Goal: Communication & Community: Participate in discussion

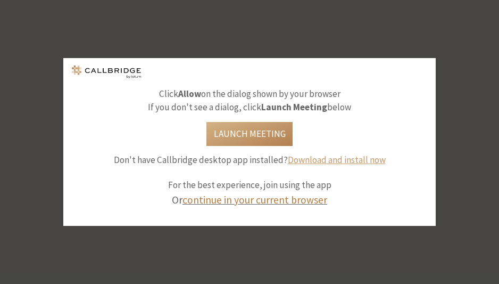
click at [291, 198] on link "continue in your current browser" at bounding box center [255, 199] width 145 height 13
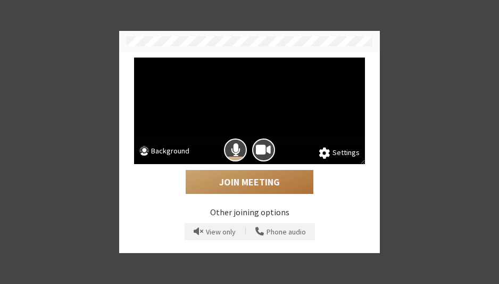
click at [258, 174] on button "Join Meeting" at bounding box center [250, 182] width 128 height 24
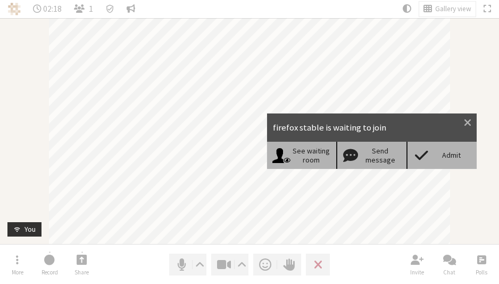
click at [433, 156] on div "Admit" at bounding box center [451, 155] width 41 height 9
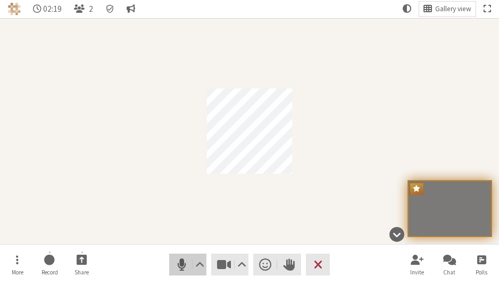
click at [185, 254] on nav "More Record Share Audio Video Send a reaction Raise hand Leave Invite Chat Polls" at bounding box center [250, 264] width 495 height 40
click at [184, 260] on span "Mute (⌘+Shift+A)" at bounding box center [182, 264] width 15 height 14
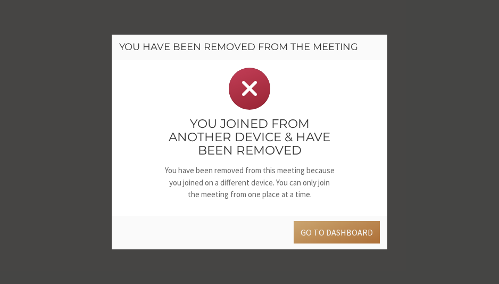
click at [368, 226] on button "Go to dashboard" at bounding box center [337, 232] width 86 height 22
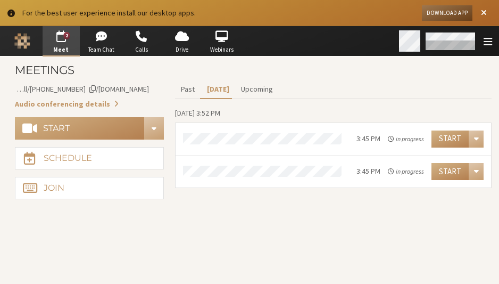
click at [486, 40] on span "Open menu" at bounding box center [488, 42] width 9 height 10
click at [482, 39] on div "Open menu" at bounding box center [488, 40] width 15 height 11
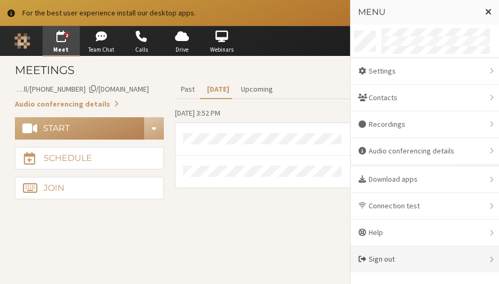
click at [423, 259] on div "Sign out" at bounding box center [425, 259] width 149 height 26
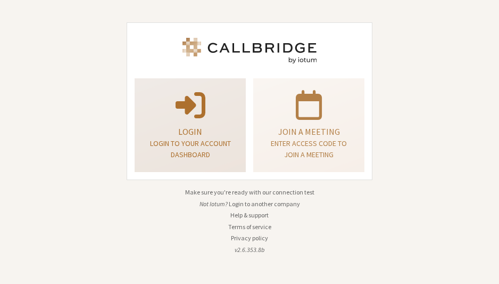
click at [198, 130] on p "Login" at bounding box center [190, 131] width 85 height 13
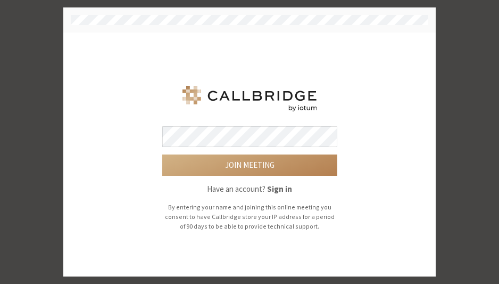
click at [105, 172] on div "Join meeting Have an account? Sign in By entering your name and joining this on…" at bounding box center [249, 154] width 365 height 153
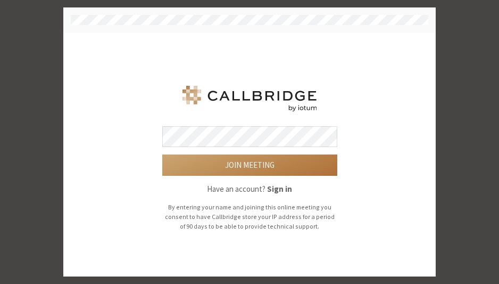
click at [217, 168] on button "Join meeting" at bounding box center [249, 164] width 175 height 21
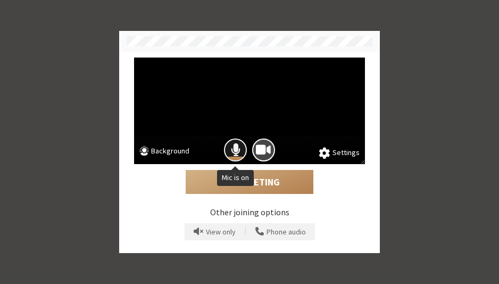
click at [232, 152] on span "Mic is on" at bounding box center [236, 150] width 10 height 14
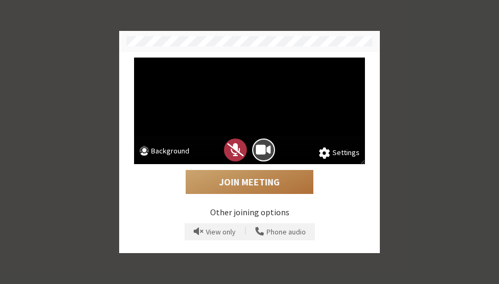
click at [243, 186] on button "Join Meeting" at bounding box center [250, 182] width 128 height 24
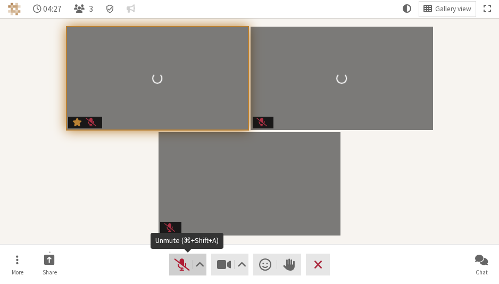
click at [180, 263] on span "Unmute (⌘+Shift+A)" at bounding box center [182, 264] width 15 height 14
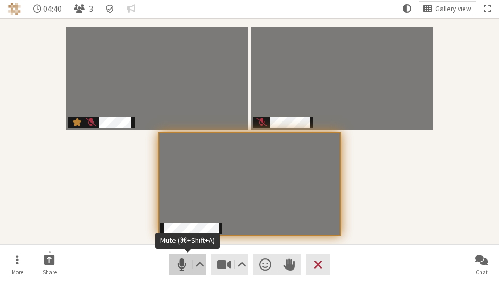
click at [178, 262] on span "Mute (⌘+Shift+A)" at bounding box center [182, 264] width 15 height 14
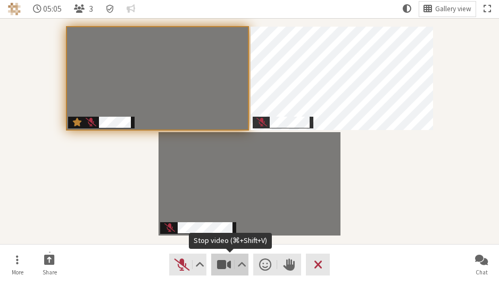
click at [224, 261] on span "Stop video (⌘+Shift+V)" at bounding box center [224, 264] width 15 height 14
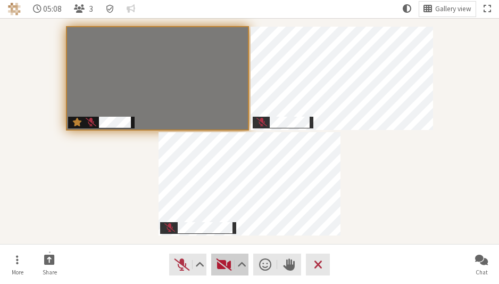
click at [226, 260] on span "Start video (⌘+Shift+V)" at bounding box center [224, 264] width 15 height 14
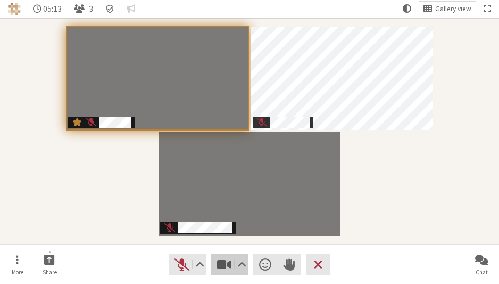
click at [221, 260] on span "Stop video (⌘+Shift+V)" at bounding box center [224, 264] width 15 height 14
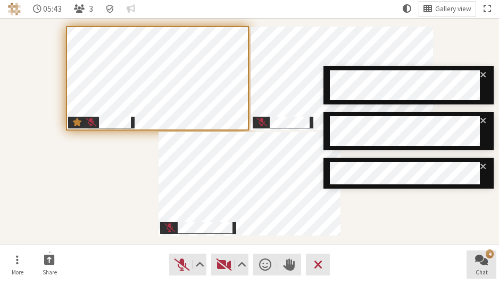
click at [491, 256] on div "4" at bounding box center [490, 253] width 8 height 9
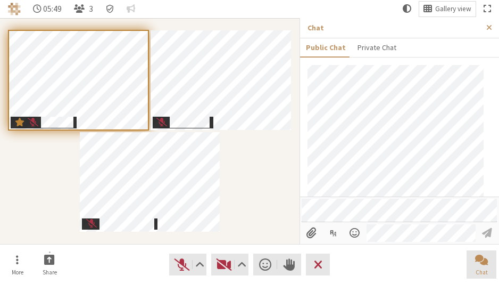
scroll to position [313, 0]
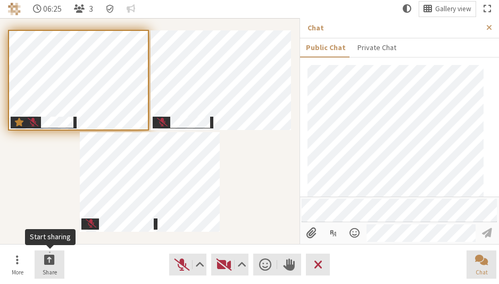
click at [49, 262] on span "Start sharing" at bounding box center [49, 259] width 11 height 12
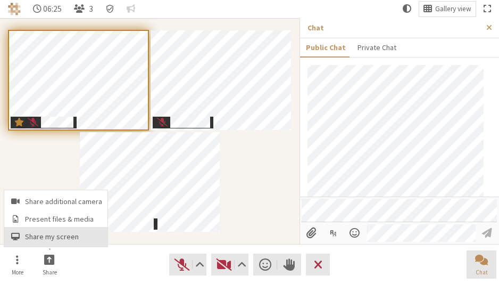
click at [77, 233] on span "Share my screen" at bounding box center [63, 237] width 77 height 8
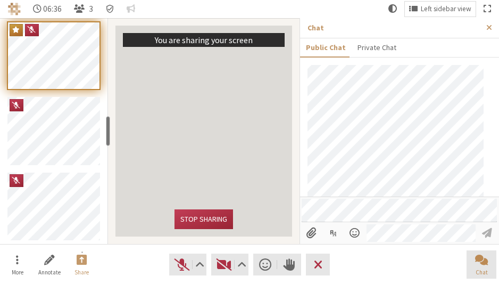
click at [203, 231] on div "You are sharing your screen Stop sharing" at bounding box center [204, 131] width 177 height 211
click at [202, 224] on button "Stop sharing" at bounding box center [204, 219] width 59 height 20
